Goal: Transaction & Acquisition: Book appointment/travel/reservation

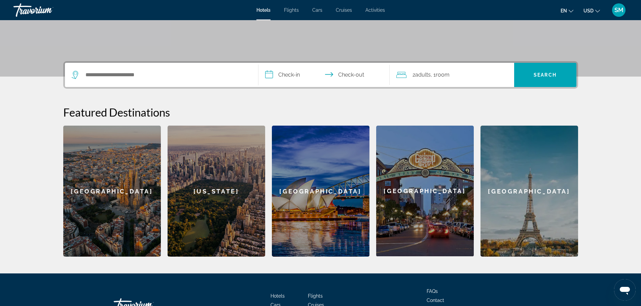
scroll to position [7, 0]
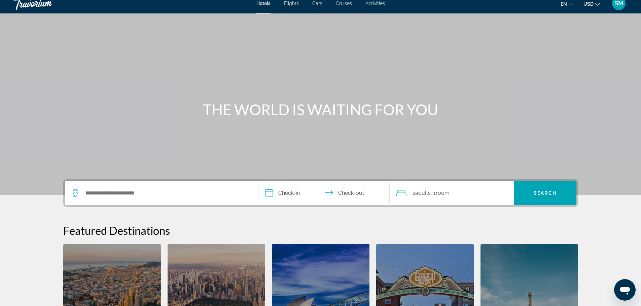
click at [289, 5] on span "Flights" at bounding box center [291, 3] width 15 height 5
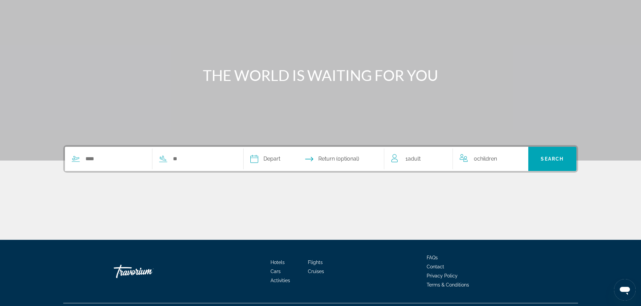
scroll to position [57, 0]
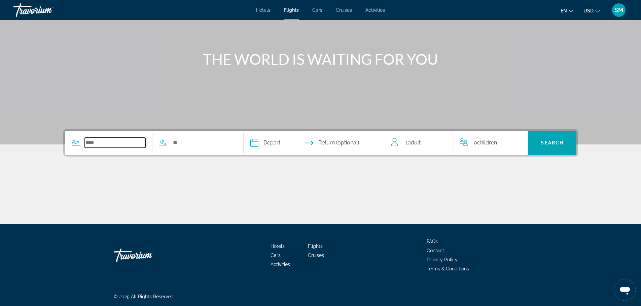
click at [111, 142] on input "Search widget" at bounding box center [115, 143] width 61 height 10
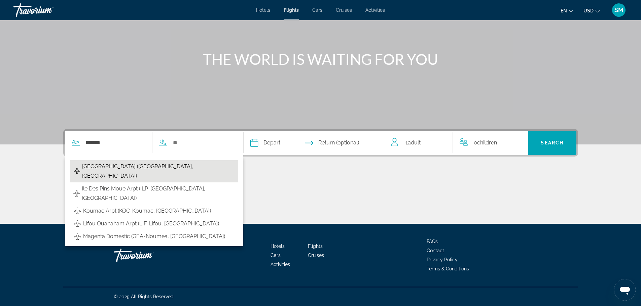
click at [111, 169] on span "[GEOGRAPHIC_DATA] ([GEOGRAPHIC_DATA], [GEOGRAPHIC_DATA])" at bounding box center [158, 171] width 153 height 19
type input "**********"
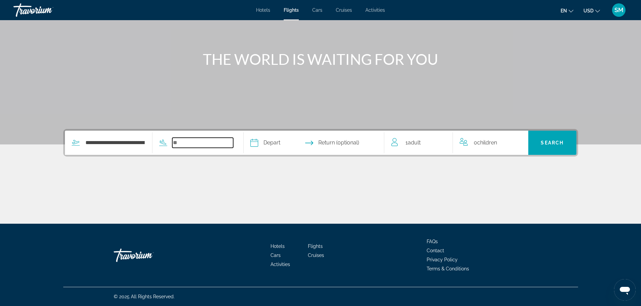
click at [186, 142] on input "Search widget" at bounding box center [202, 143] width 61 height 10
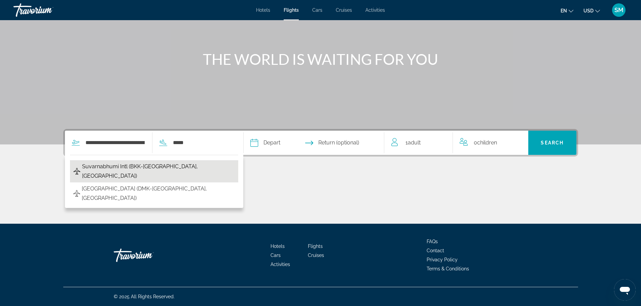
click at [174, 172] on button "Suvarnabhumi Intl (BKK-[GEOGRAPHIC_DATA], [GEOGRAPHIC_DATA])" at bounding box center [154, 171] width 168 height 22
type input "**********"
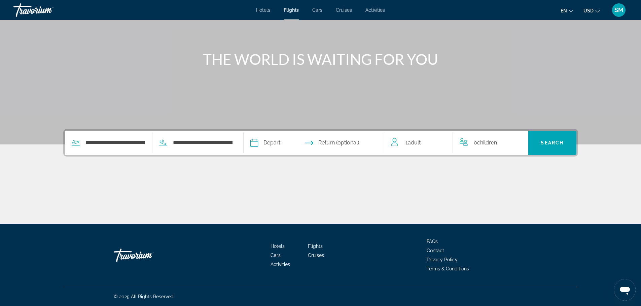
click at [271, 139] on input "Depart date" at bounding box center [284, 144] width 70 height 26
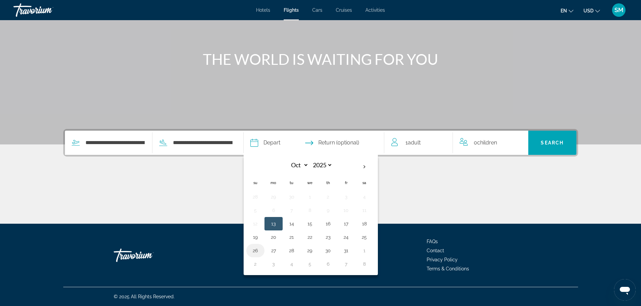
click at [258, 252] on button "26" at bounding box center [255, 250] width 11 height 9
type input "**********"
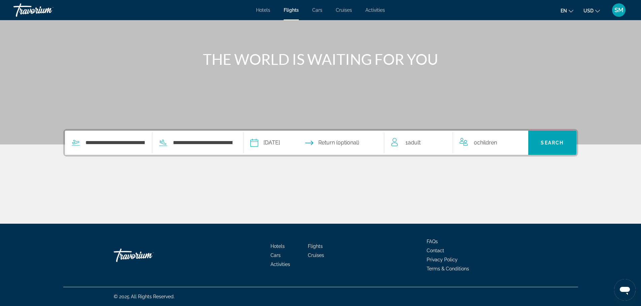
click at [347, 139] on input "Return date" at bounding box center [352, 144] width 70 height 26
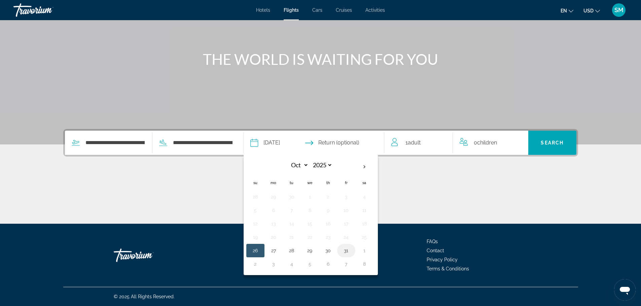
click at [348, 251] on button "31" at bounding box center [346, 250] width 11 height 9
type input "**********"
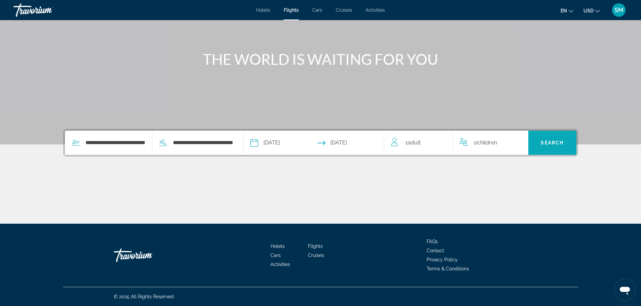
click at [536, 148] on span "Search" at bounding box center [552, 143] width 48 height 16
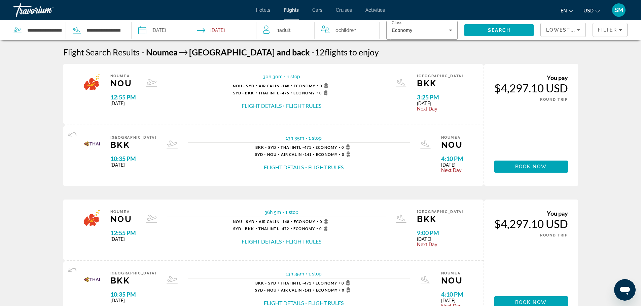
click at [570, 13] on button "en English Español Français Italiano Português русский" at bounding box center [566, 11] width 13 height 10
click at [552, 46] on button "Français" at bounding box center [553, 44] width 30 height 9
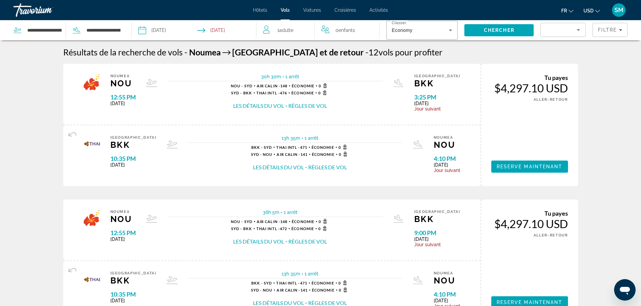
click at [594, 10] on button "USD USD ($) MXN (Mex$) CAD (Can$) GBP (£) EUR (€) AUD (A$) NZD (NZ$) CNY (CN¥)" at bounding box center [591, 11] width 16 height 10
click at [589, 59] on button "EUR (€)" at bounding box center [577, 62] width 33 height 9
drag, startPoint x: 502, startPoint y: 87, endPoint x: 571, endPoint y: 88, distance: 69.0
click at [571, 88] on div "Tu [PERSON_NAME] 3,663.19 EUR UNE MANIÈRE ALLER-RETOUR Reserve maintenant" at bounding box center [529, 125] width 98 height 122
click at [259, 8] on span "Hôtels" at bounding box center [260, 9] width 14 height 5
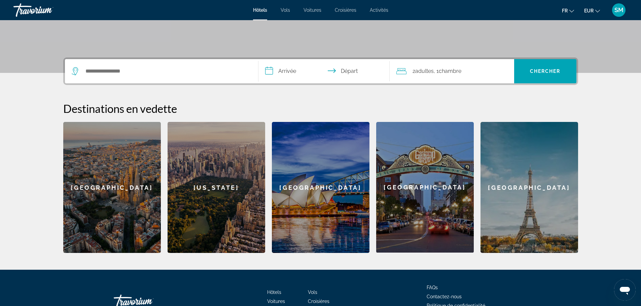
scroll to position [135, 0]
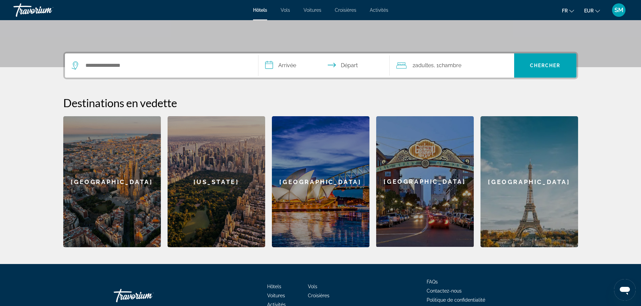
click at [505, 171] on div "[GEOGRAPHIC_DATA]" at bounding box center [529, 181] width 98 height 131
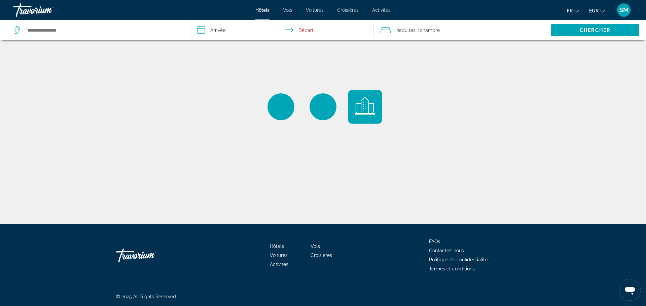
type input "**********"
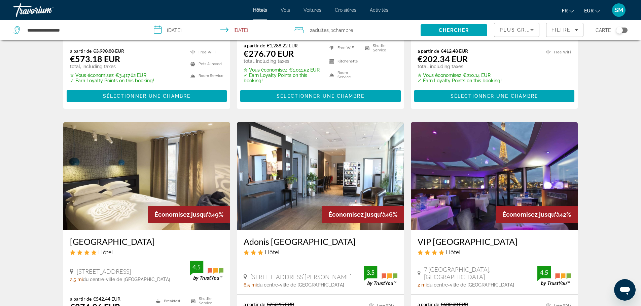
scroll to position [67, 0]
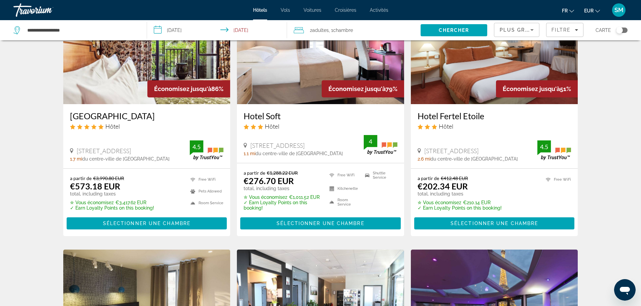
click at [128, 119] on h3 "[GEOGRAPHIC_DATA]" at bounding box center [147, 116] width 154 height 10
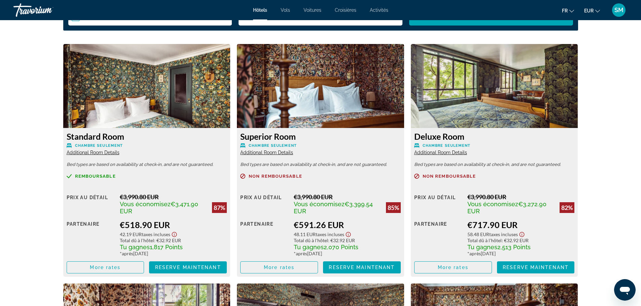
scroll to position [874, 0]
